Goal: Information Seeking & Learning: Learn about a topic

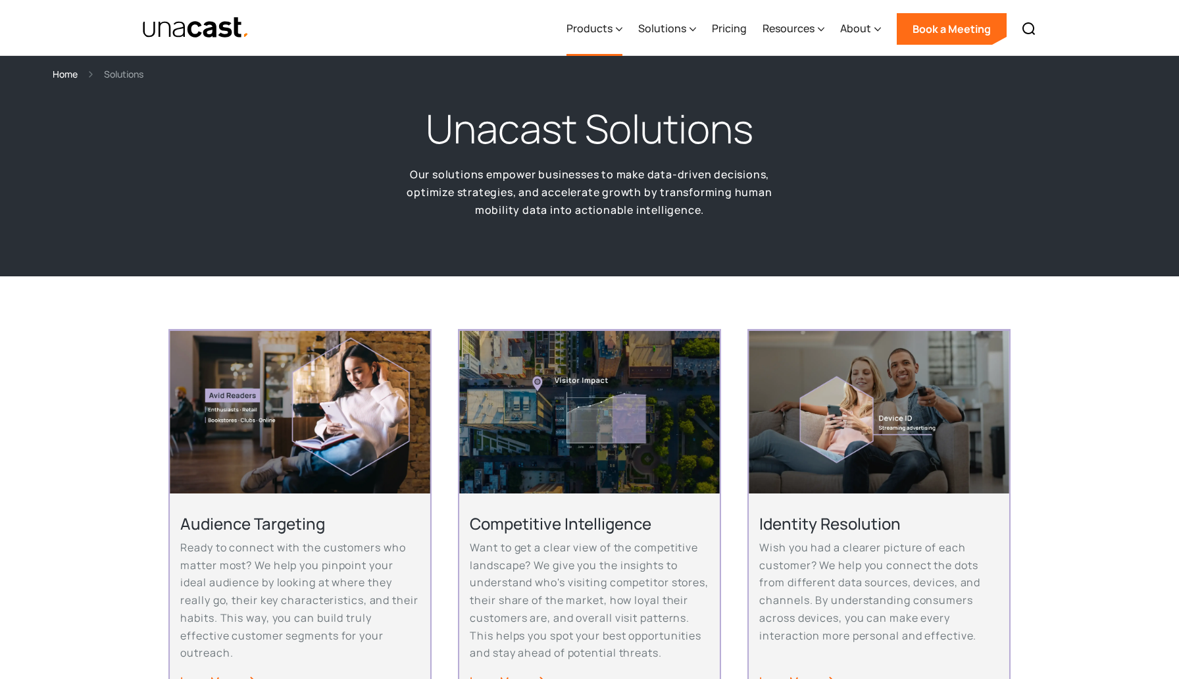
click at [600, 33] on div "Products" at bounding box center [589, 28] width 46 height 16
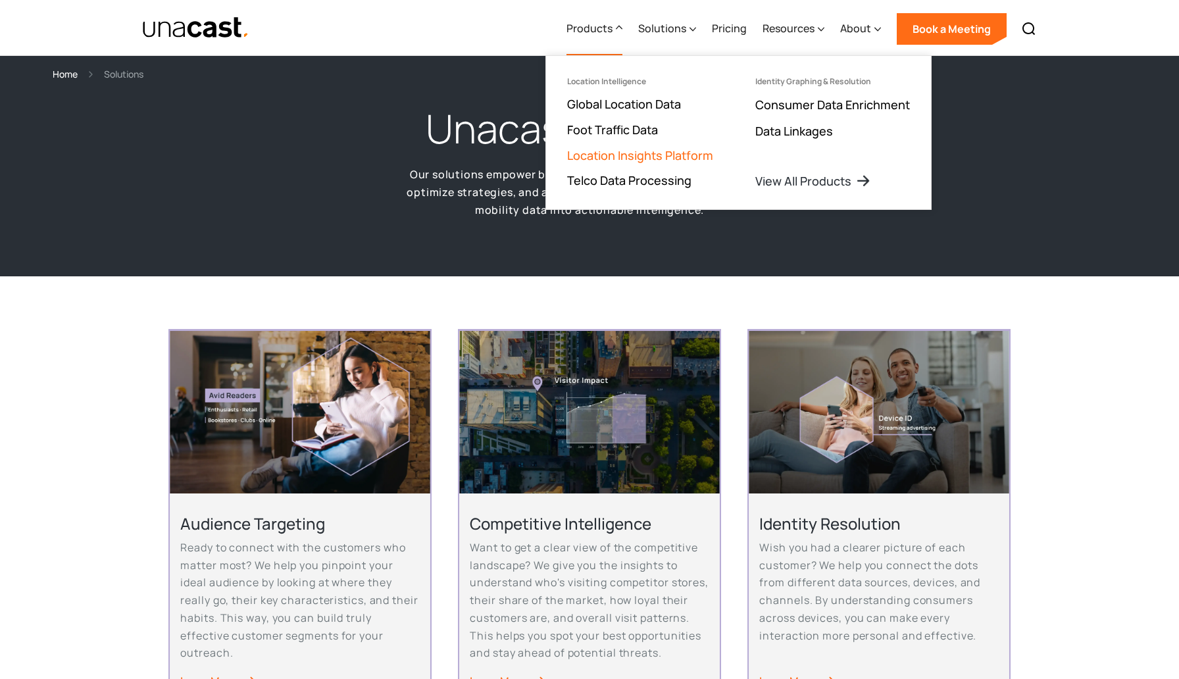
click at [616, 147] on link "Location Insights Platform" at bounding box center [640, 155] width 146 height 16
click at [606, 155] on link "Location Insights Platform" at bounding box center [640, 155] width 146 height 16
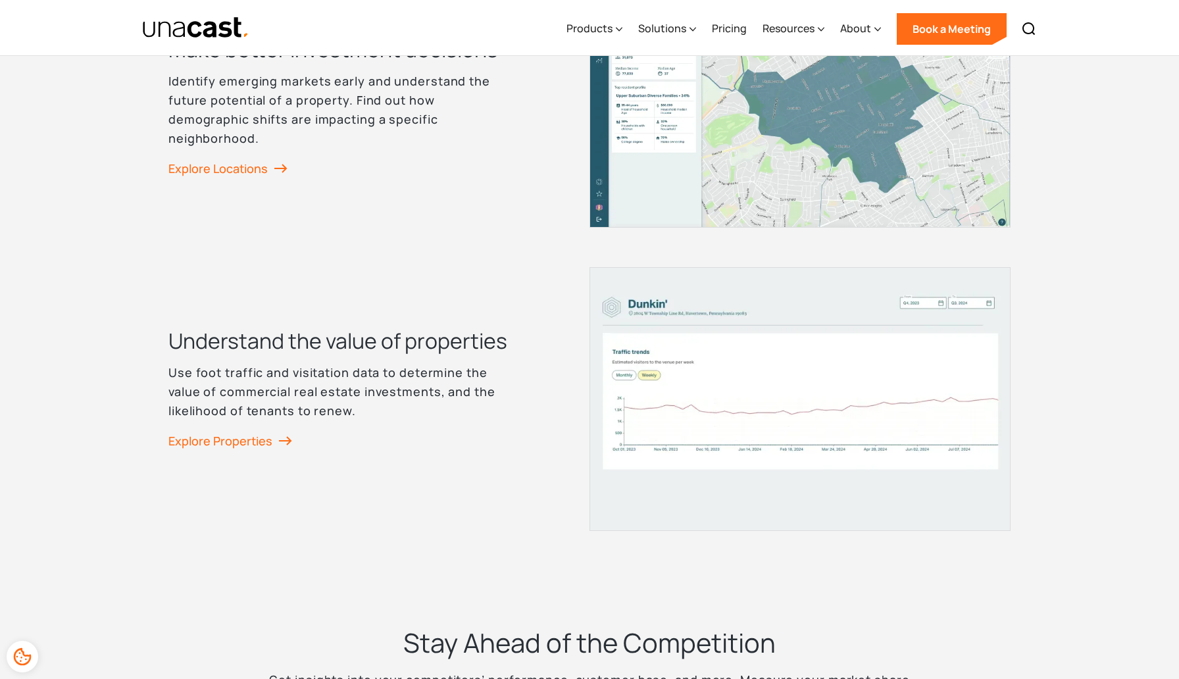
scroll to position [1845, 0]
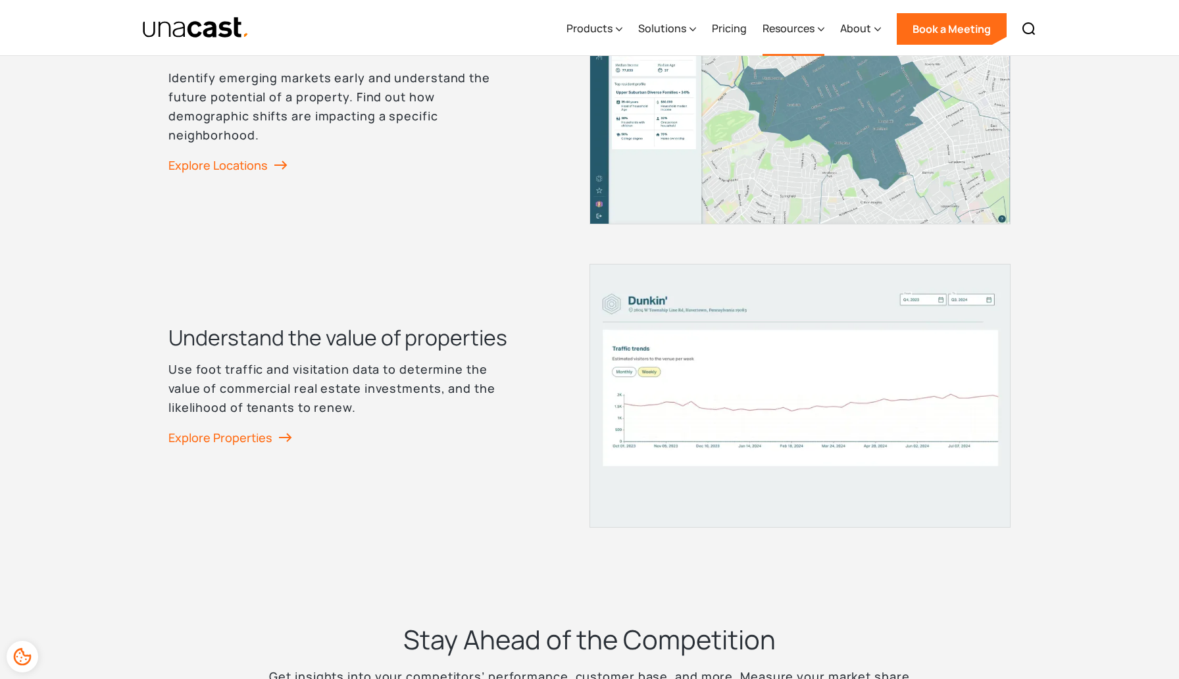
click at [779, 43] on div "Resources" at bounding box center [793, 29] width 62 height 54
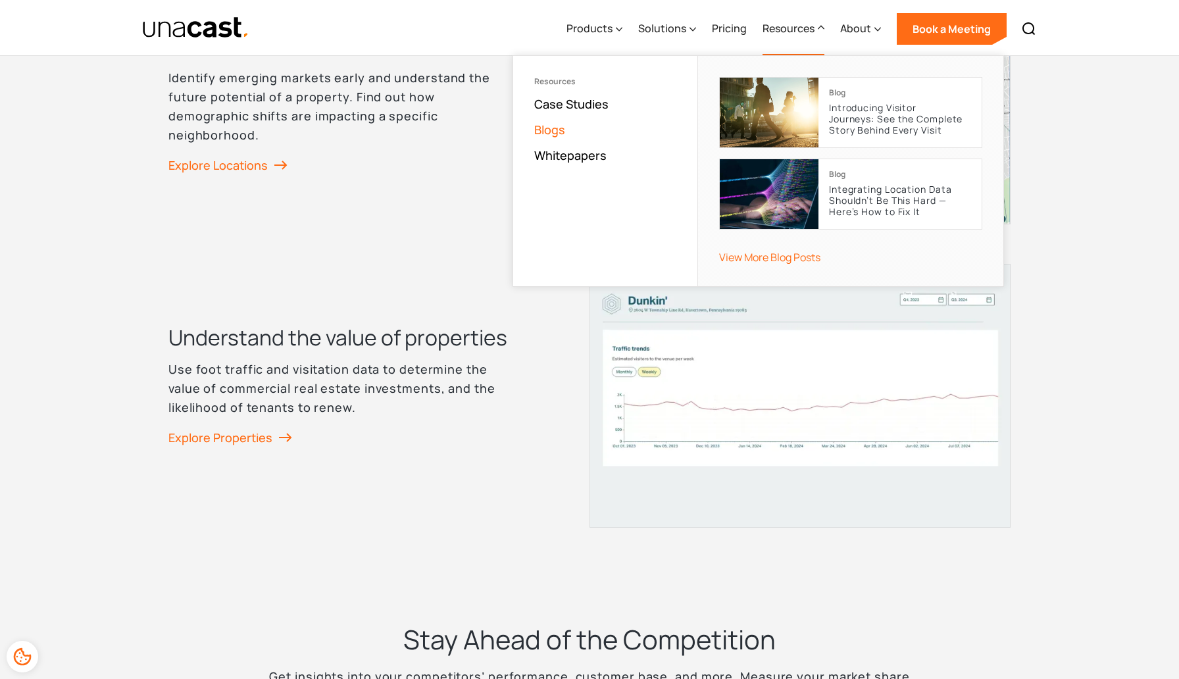
click at [545, 130] on link "Blogs" at bounding box center [549, 130] width 31 height 16
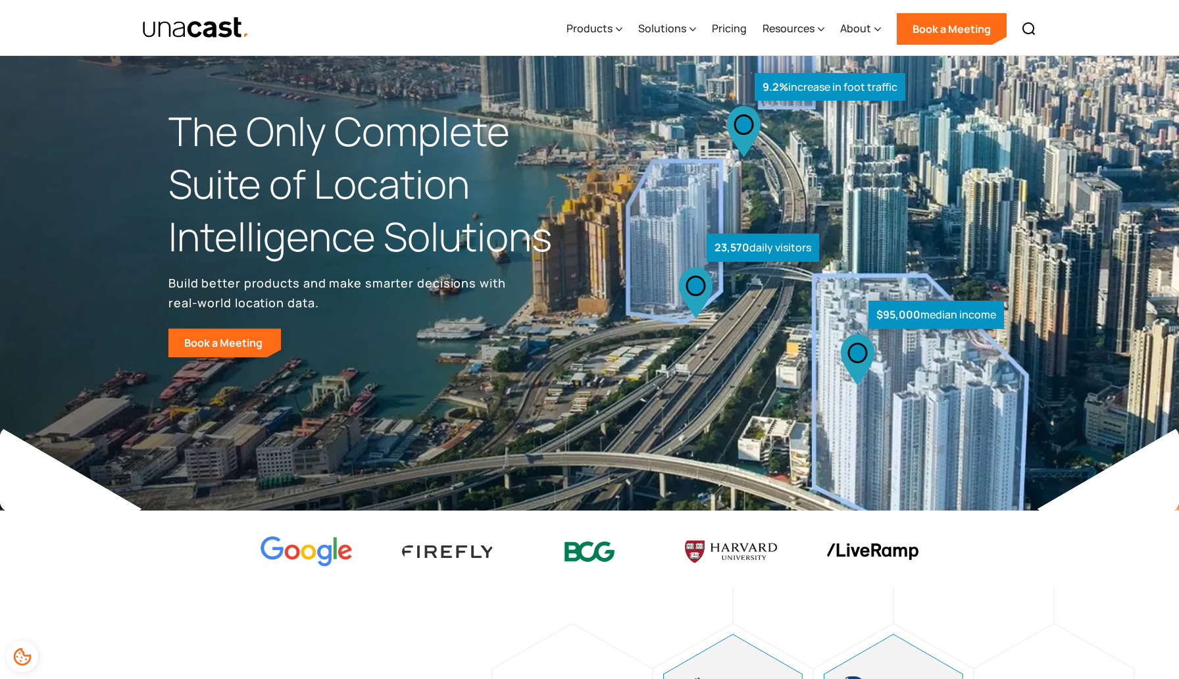
scroll to position [5, 0]
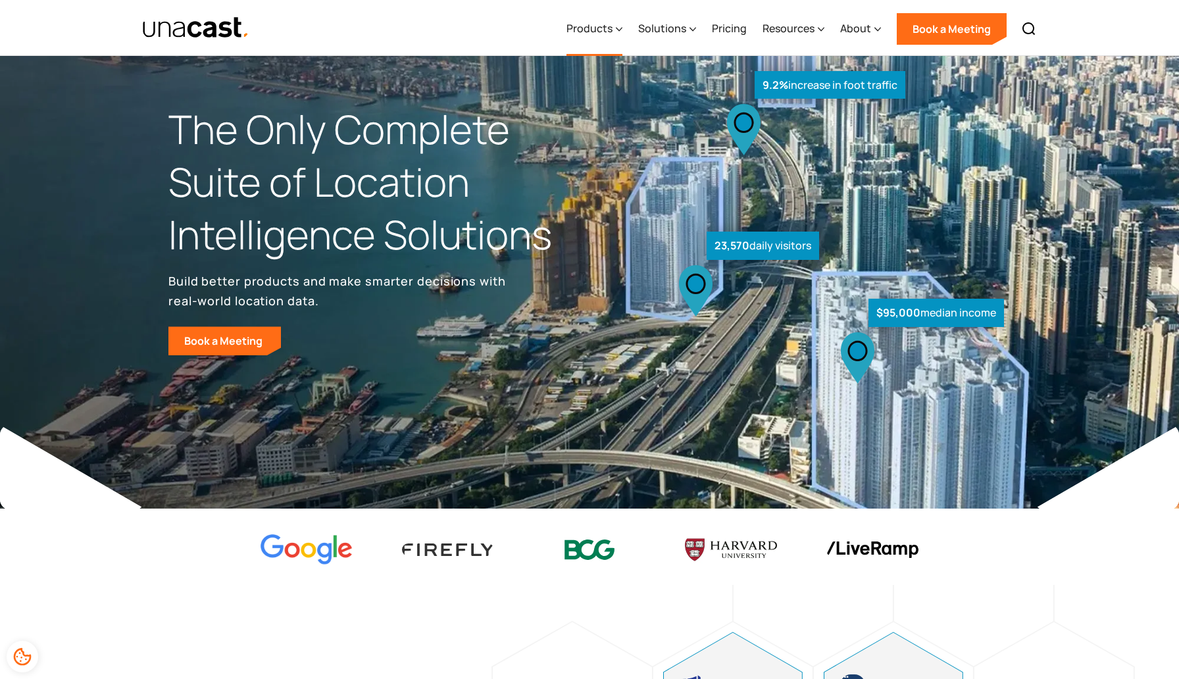
click at [621, 25] on icon at bounding box center [619, 29] width 7 height 14
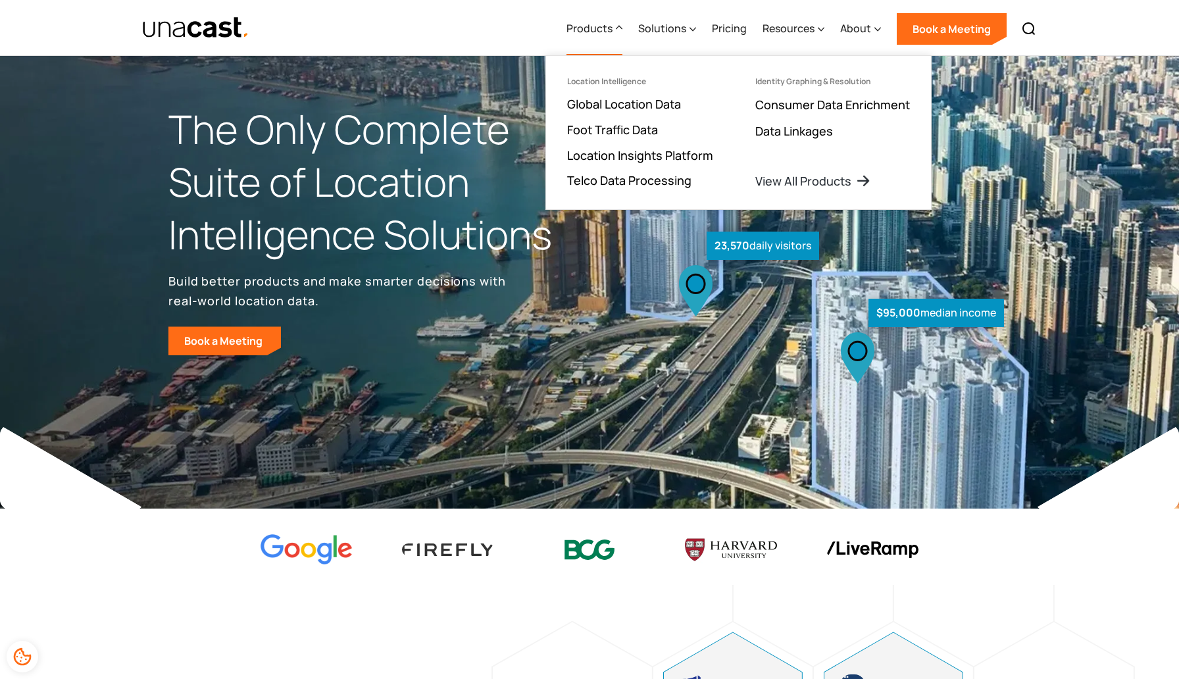
click at [621, 26] on icon at bounding box center [619, 27] width 6 height 3
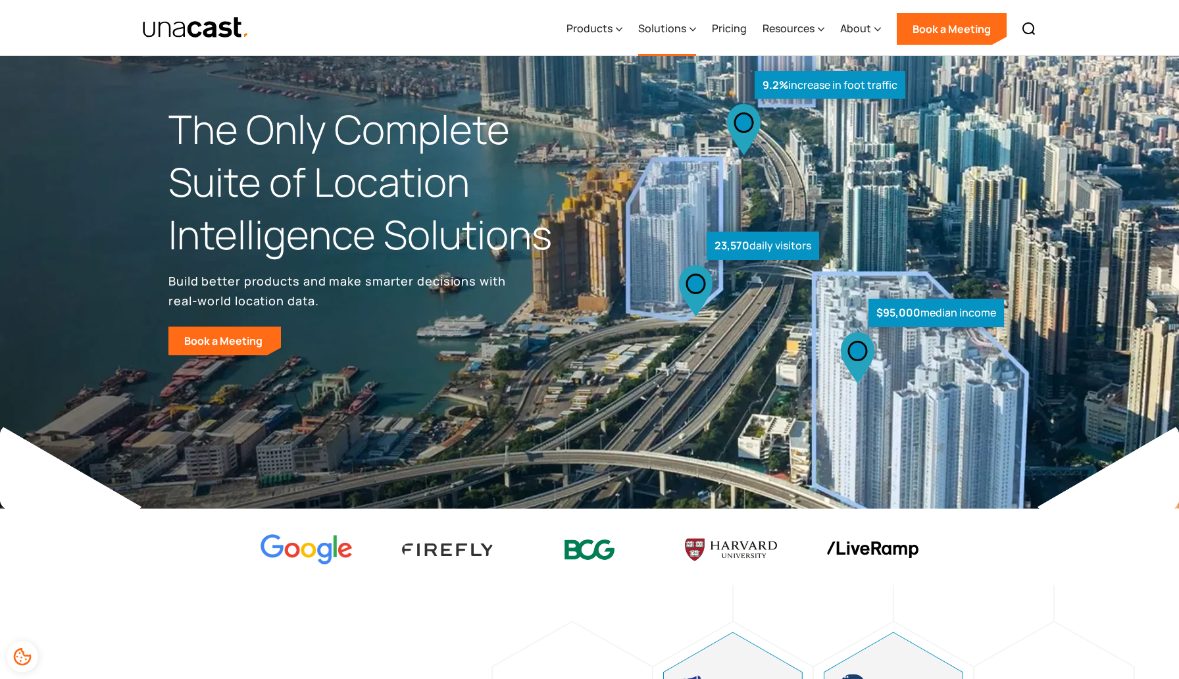
click at [666, 32] on div "Solutions" at bounding box center [662, 28] width 48 height 16
